Goal: Communication & Community: Answer question/provide support

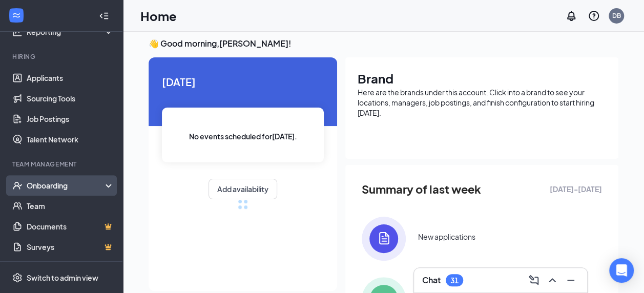
scroll to position [6, 0]
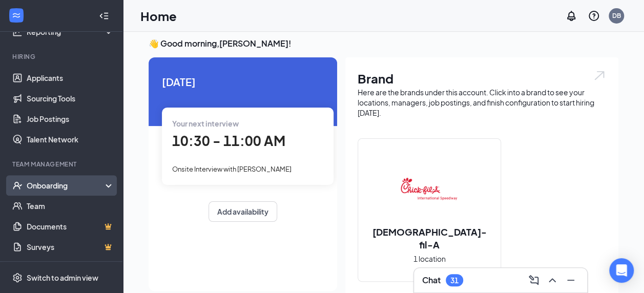
click at [52, 187] on div "Onboarding" at bounding box center [66, 185] width 79 height 10
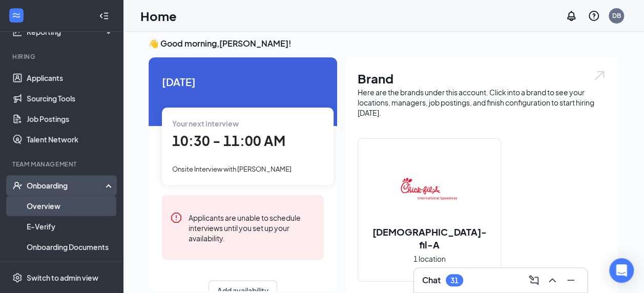
click at [46, 206] on link "Overview" at bounding box center [71, 206] width 88 height 20
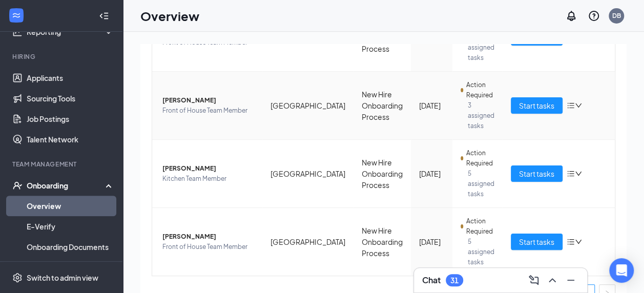
scroll to position [265, 0]
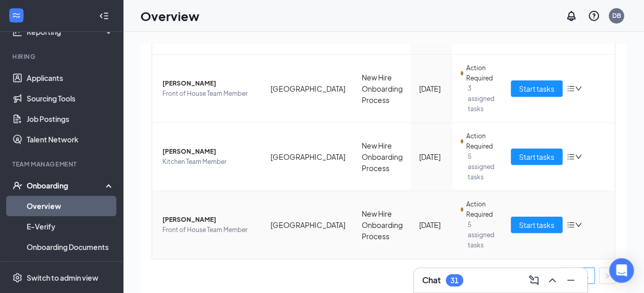
drag, startPoint x: 179, startPoint y: 213, endPoint x: 176, endPoint y: 219, distance: 6.7
click at [176, 219] on span "Sarah Dunaway" at bounding box center [208, 220] width 92 height 10
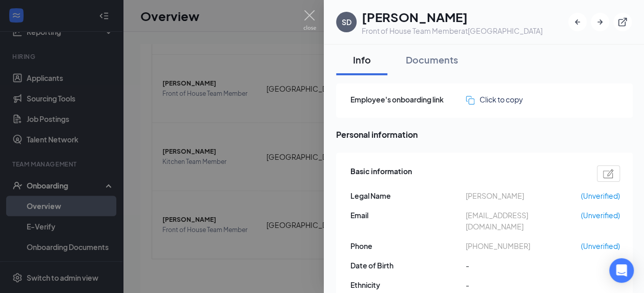
click at [221, 201] on div at bounding box center [322, 146] width 644 height 293
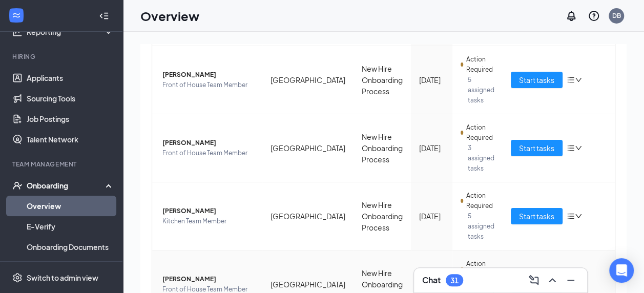
scroll to position [205, 0]
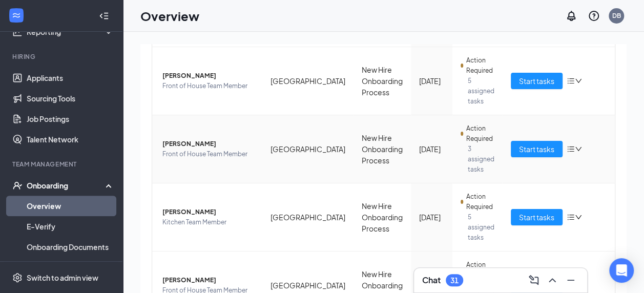
click at [180, 146] on span "Brooke Creech" at bounding box center [208, 144] width 92 height 10
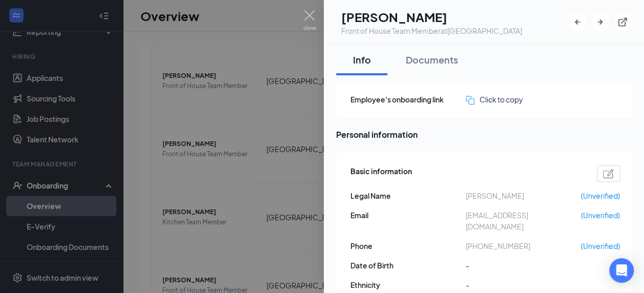
click at [227, 194] on div at bounding box center [322, 146] width 644 height 293
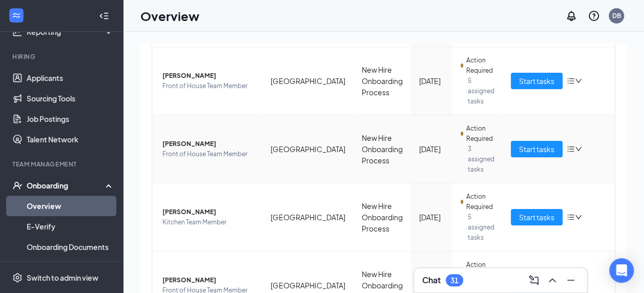
click at [181, 147] on span "Brooke Creech" at bounding box center [208, 144] width 92 height 10
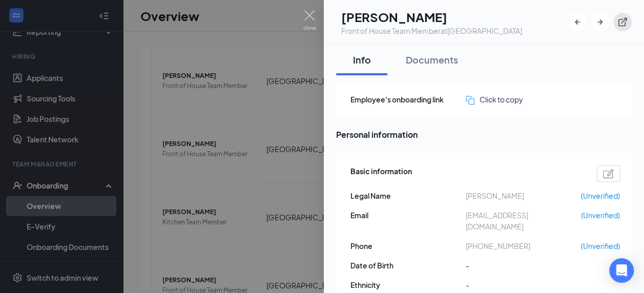
click at [627, 17] on button "button" at bounding box center [622, 22] width 18 height 18
click at [302, 28] on div at bounding box center [322, 146] width 644 height 293
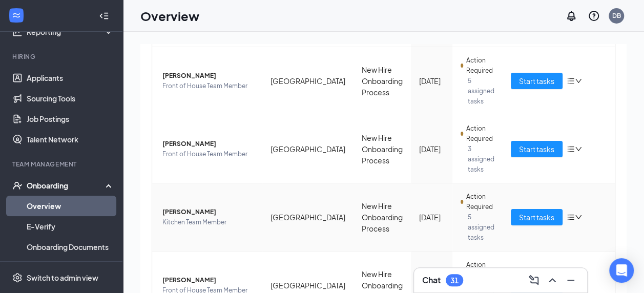
scroll to position [265, 0]
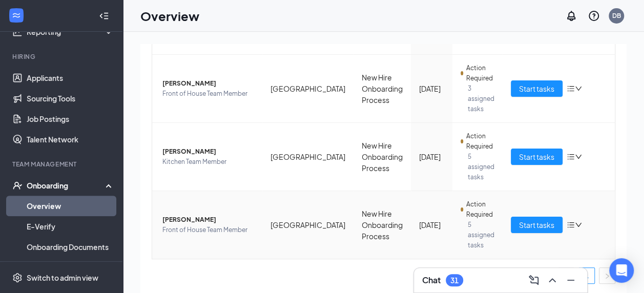
click at [183, 217] on span "Sarah Dunaway" at bounding box center [208, 220] width 92 height 10
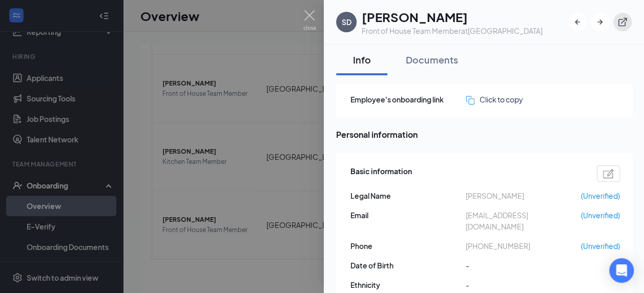
click at [617, 17] on icon "ExternalLink" at bounding box center [622, 22] width 10 height 10
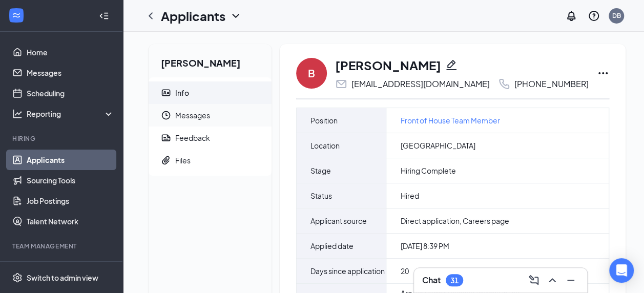
click at [185, 115] on span "Messages" at bounding box center [219, 115] width 88 height 23
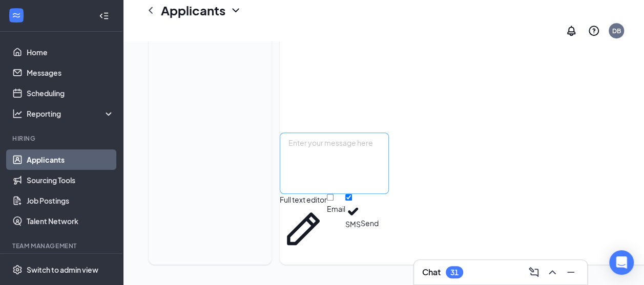
scroll to position [423, 0]
click at [335, 186] on textarea at bounding box center [334, 163] width 109 height 61
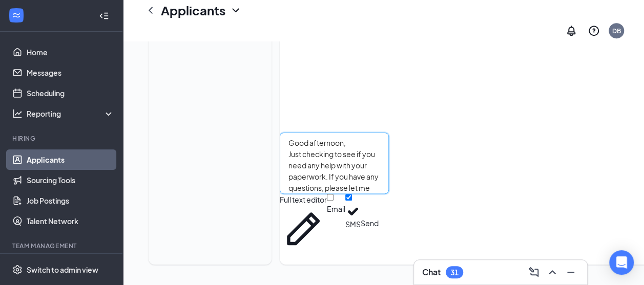
drag, startPoint x: 333, startPoint y: 205, endPoint x: 294, endPoint y: 134, distance: 81.1
type textarea "Good afternoon, Just checking to see if you need any help with your paperwork. …"
click at [378, 231] on button "Send" at bounding box center [369, 223] width 18 height 58
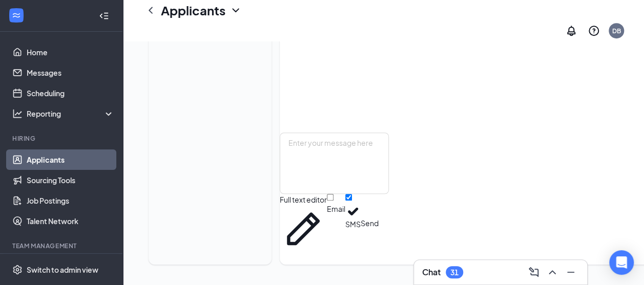
scroll to position [533, 0]
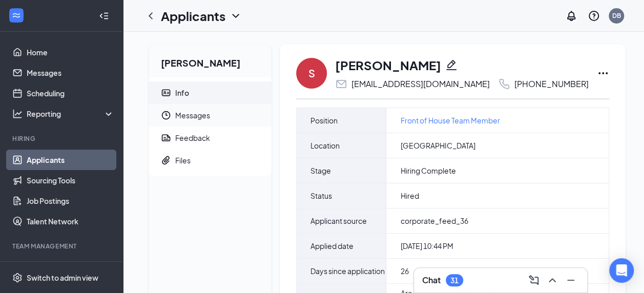
click at [206, 118] on span "Messages" at bounding box center [219, 115] width 88 height 23
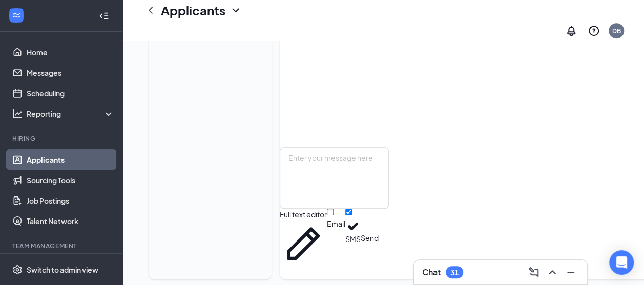
scroll to position [358, 0]
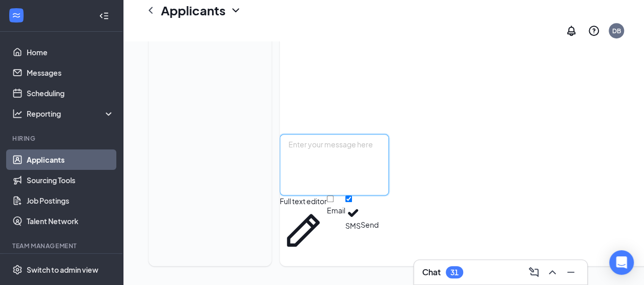
paste textarea "Good afternoon, Just checking to see if you need any help with your paperwork. …"
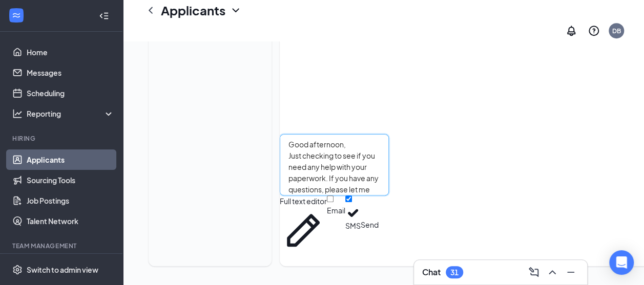
type textarea "Good afternoon, Just checking to see if you need any help with your paperwork. …"
click at [378, 219] on button "Send" at bounding box center [369, 225] width 18 height 58
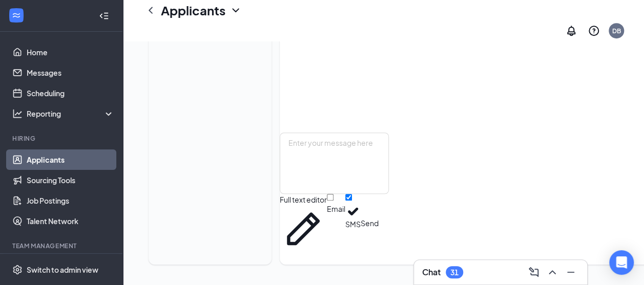
scroll to position [469, 0]
